Goal: Information Seeking & Learning: Learn about a topic

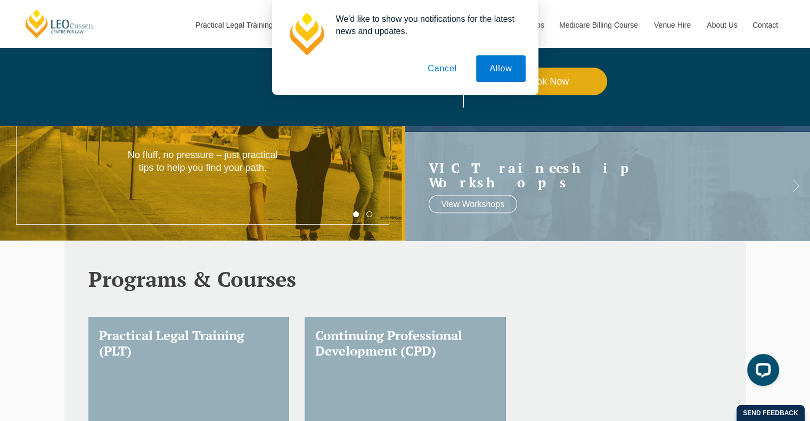
scroll to position [213, 0]
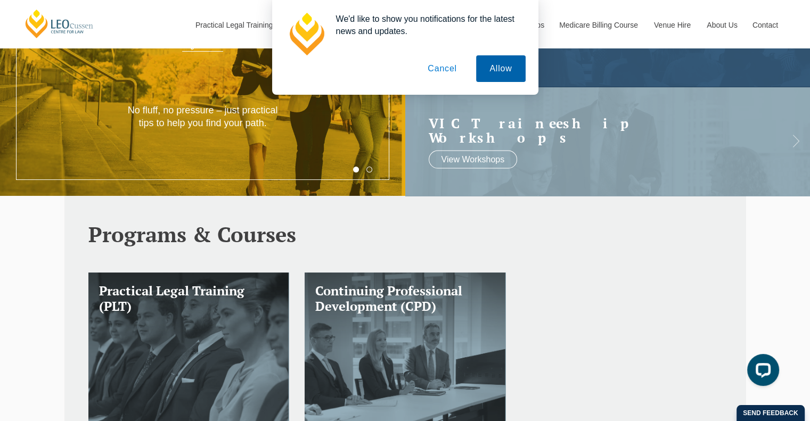
click at [495, 67] on button "Allow" at bounding box center [500, 68] width 49 height 27
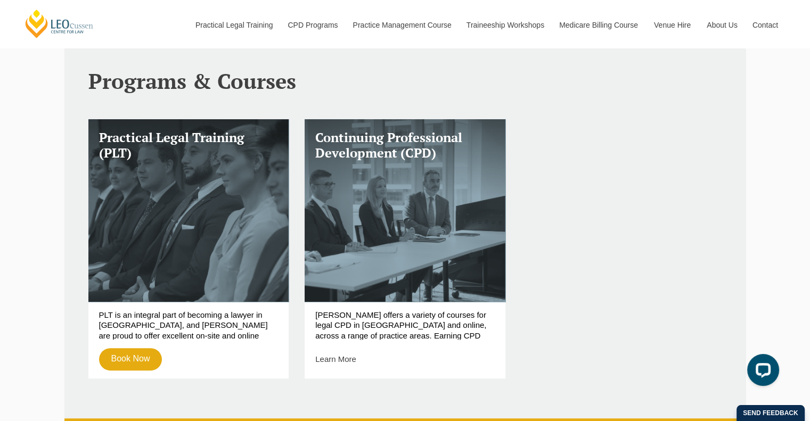
scroll to position [373, 0]
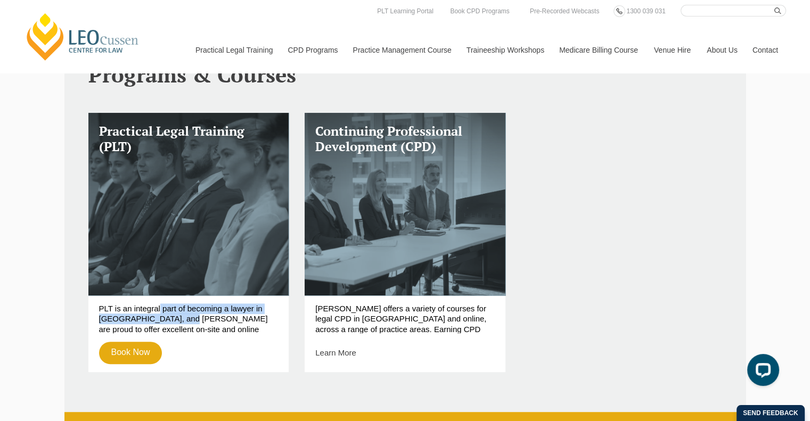
drag, startPoint x: 157, startPoint y: 311, endPoint x: 176, endPoint y: 319, distance: 21.5
click at [176, 319] on p "PLT is an integral part of becoming a lawyer in Australia, and Leo Cussen are p…" at bounding box center [188, 319] width 179 height 30
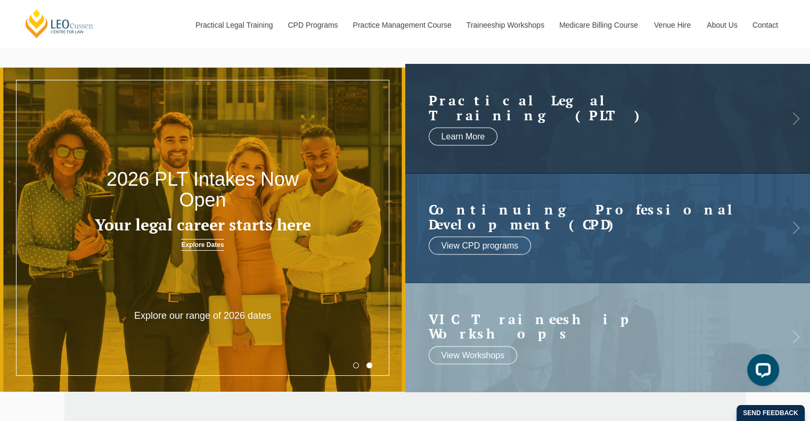
scroll to position [0, 0]
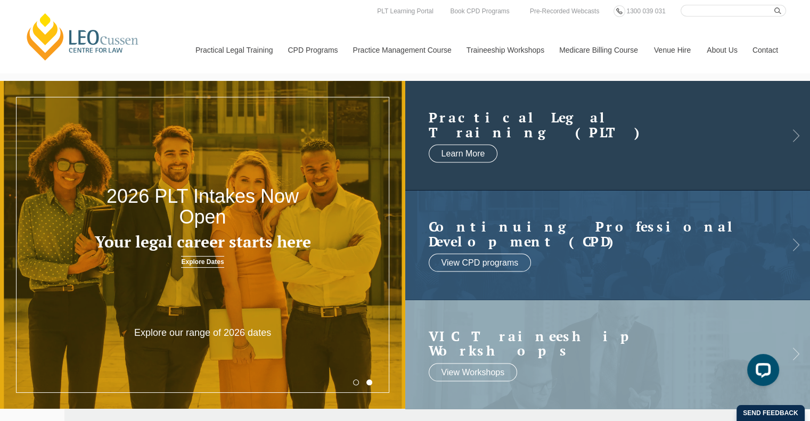
click at [756, 126] on h2 "Practical Legal Training (PLT)" at bounding box center [597, 124] width 337 height 29
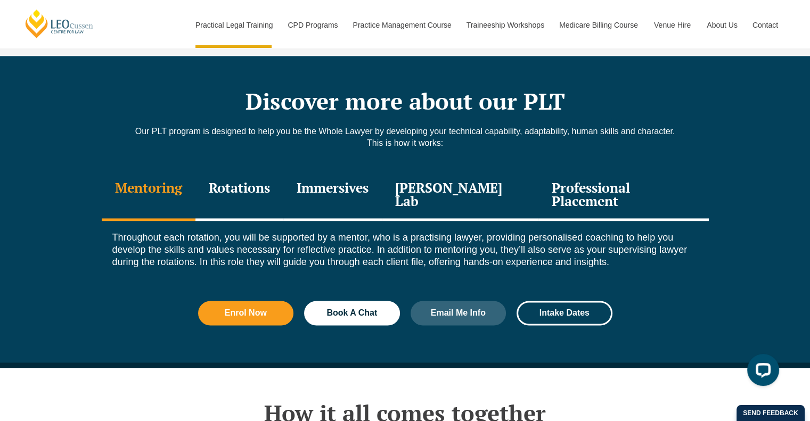
scroll to position [1438, 0]
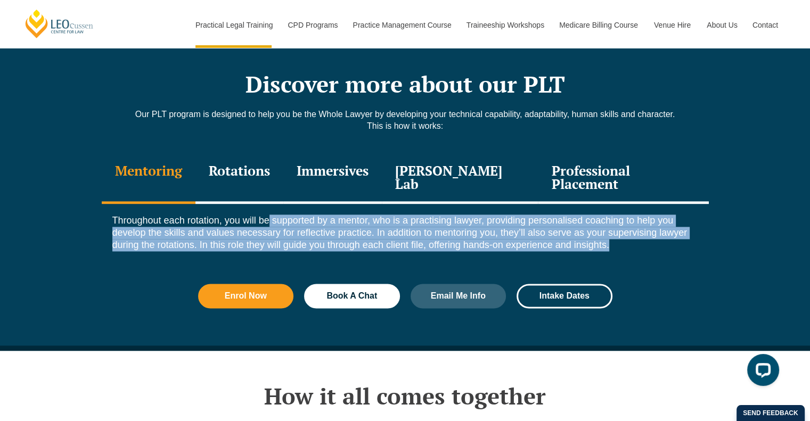
drag, startPoint x: 266, startPoint y: 185, endPoint x: 625, endPoint y: 211, distance: 359.4
click at [625, 215] on p "Throughout each rotation, you will be supported by a mentor, who is a practisin…" at bounding box center [405, 233] width 586 height 37
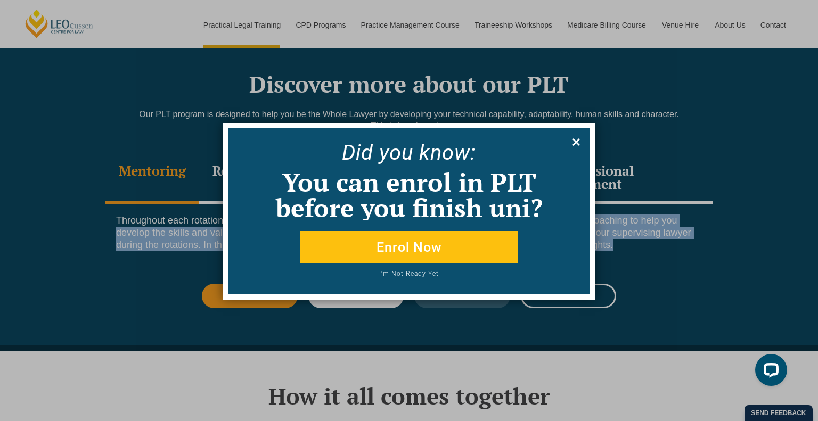
click at [576, 143] on icon at bounding box center [576, 141] width 7 height 7
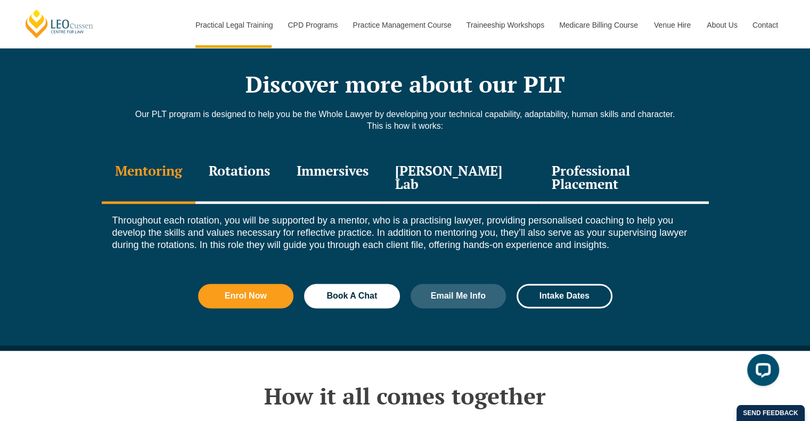
click at [631, 153] on div "Professional Placement" at bounding box center [623, 178] width 170 height 51
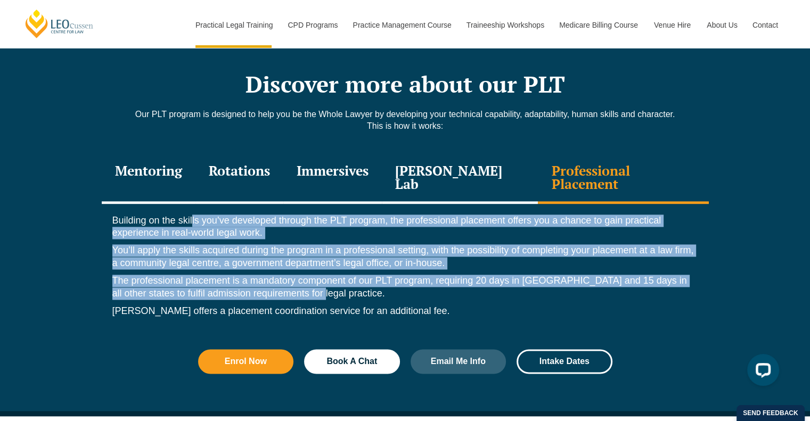
drag, startPoint x: 192, startPoint y: 184, endPoint x: 337, endPoint y: 257, distance: 162.5
click at [337, 257] on div "Building on the skills you’ve developed through the PLT program, the profession…" at bounding box center [405, 269] width 607 height 130
click at [337, 275] on p "The professional placement is a mandatory component of our PLT program, requiri…" at bounding box center [405, 287] width 586 height 25
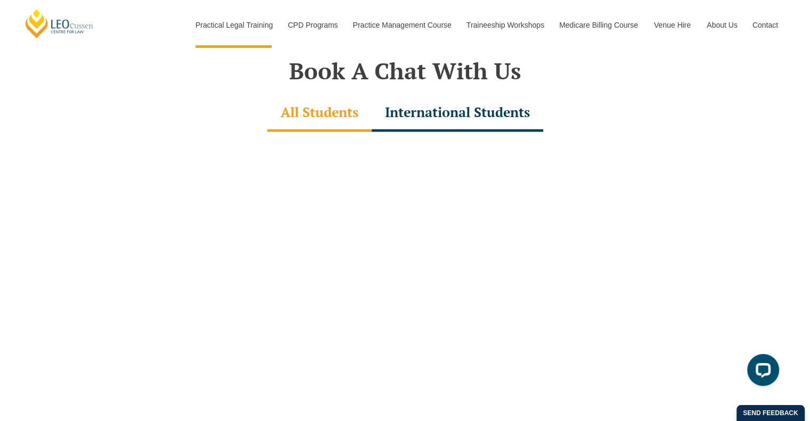
scroll to position [3356, 0]
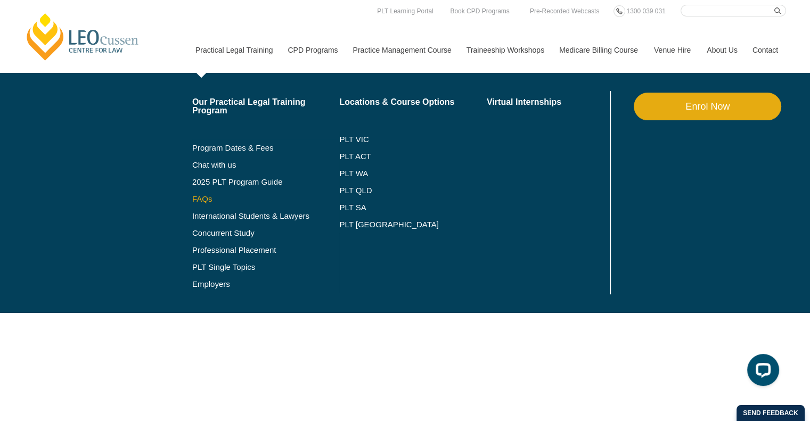
click at [207, 200] on link "FAQs" at bounding box center [266, 199] width 148 height 9
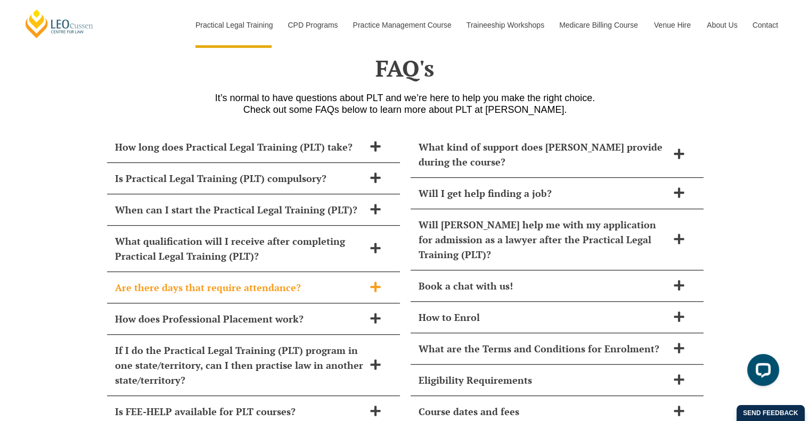
scroll to position [4640, 0]
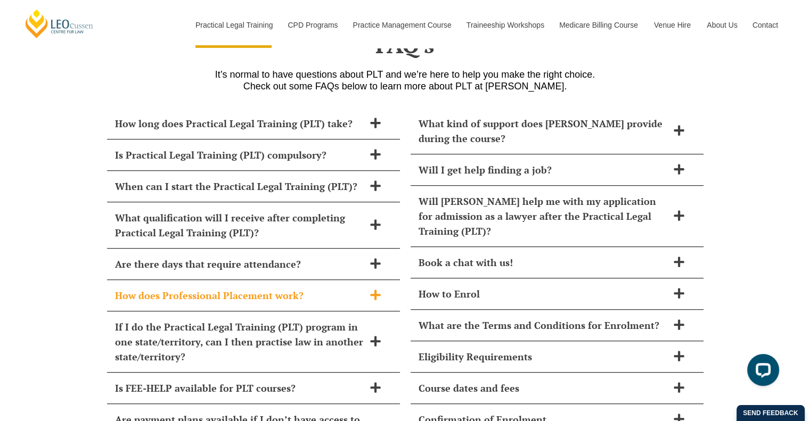
click at [247, 288] on span "How does Professional Placement work?" at bounding box center [239, 295] width 249 height 15
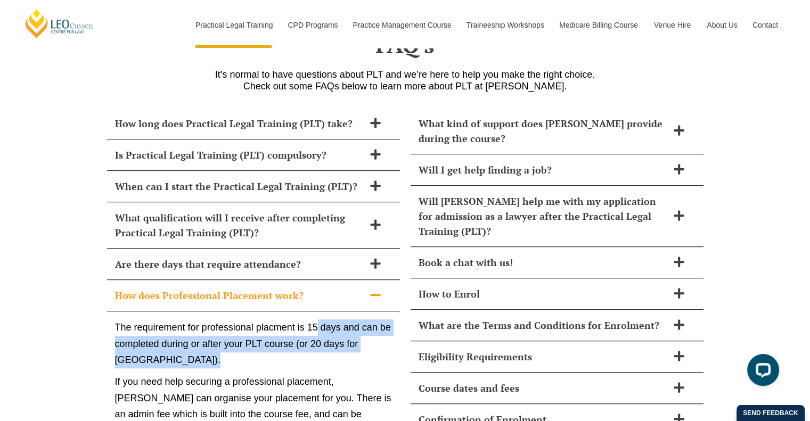
drag, startPoint x: 319, startPoint y: 288, endPoint x: 299, endPoint y: 314, distance: 32.4
click at [299, 320] on p "The requirement for professional placment is 15 days and can be completed durin…" at bounding box center [253, 344] width 277 height 49
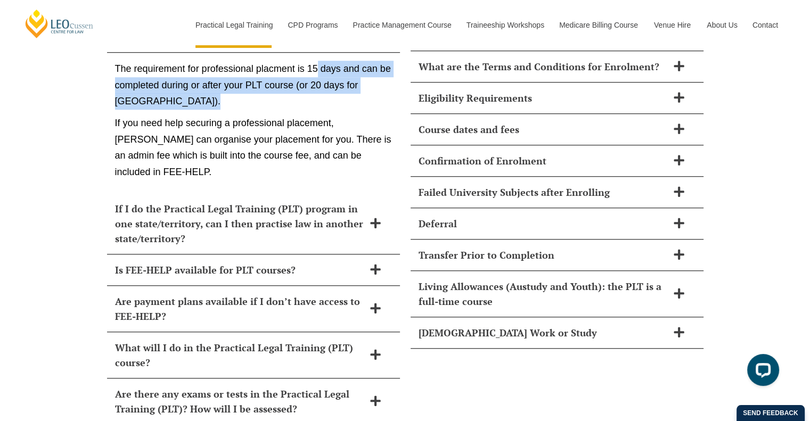
scroll to position [4907, 0]
